Goal: Task Accomplishment & Management: Use online tool/utility

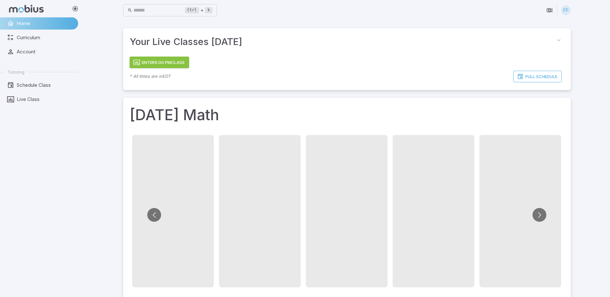
click at [163, 56] on div "Enter 5:00 PM Class * All times are in EDT Full Schedule" at bounding box center [347, 72] width 448 height 35
click at [164, 60] on button "Enter 5:00 PM Class" at bounding box center [160, 63] width 60 height 12
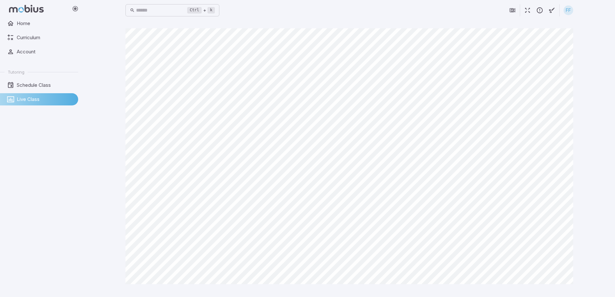
drag, startPoint x: 612, startPoint y: 99, endPoint x: 603, endPoint y: 102, distance: 10.0
click at [610, 102] on div "Ctrl + k ​ FF Canvas actions 100 % Exit zen mode" at bounding box center [349, 148] width 531 height 297
click at [376, 289] on div "Canvas actions 100 % Exit zen mode" at bounding box center [349, 158] width 448 height 261
drag, startPoint x: -1, startPoint y: 73, endPoint x: -1, endPoint y: 275, distance: 202.0
click at [0, 275] on html "Home Curriculum Account Tutoring Schedule Class Live Class Ctrl + k ​ FF Canvas…" at bounding box center [307, 148] width 615 height 297
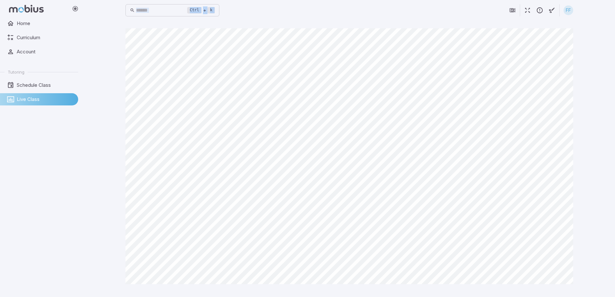
drag, startPoint x: 86, startPoint y: 163, endPoint x: 91, endPoint y: 162, distance: 5.5
click at [91, 162] on div "Home Curriculum Account Tutoring Schedule Class Live Class Ctrl + k ​ FF Canvas…" at bounding box center [307, 148] width 615 height 297
click at [159, 19] on div "Ctrl + k ​ FF" at bounding box center [349, 10] width 448 height 21
drag, startPoint x: 160, startPoint y: 19, endPoint x: 211, endPoint y: 27, distance: 51.5
click at [175, 20] on div "Ctrl + k ​ FF" at bounding box center [349, 10] width 448 height 21
